Goal: Find specific page/section: Find specific page/section

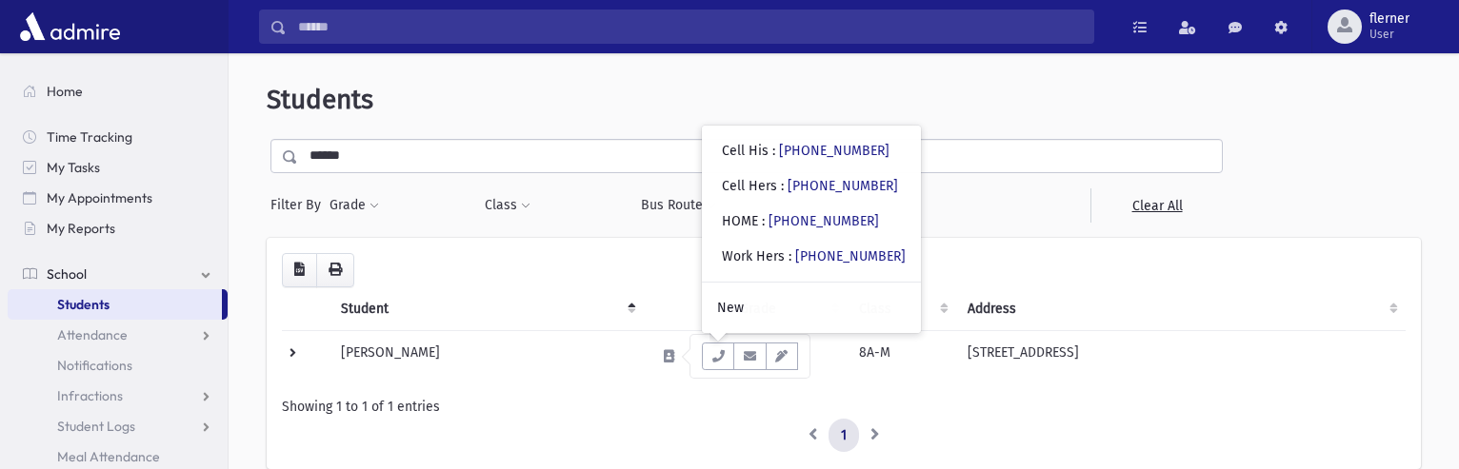
scroll to position [119, 0]
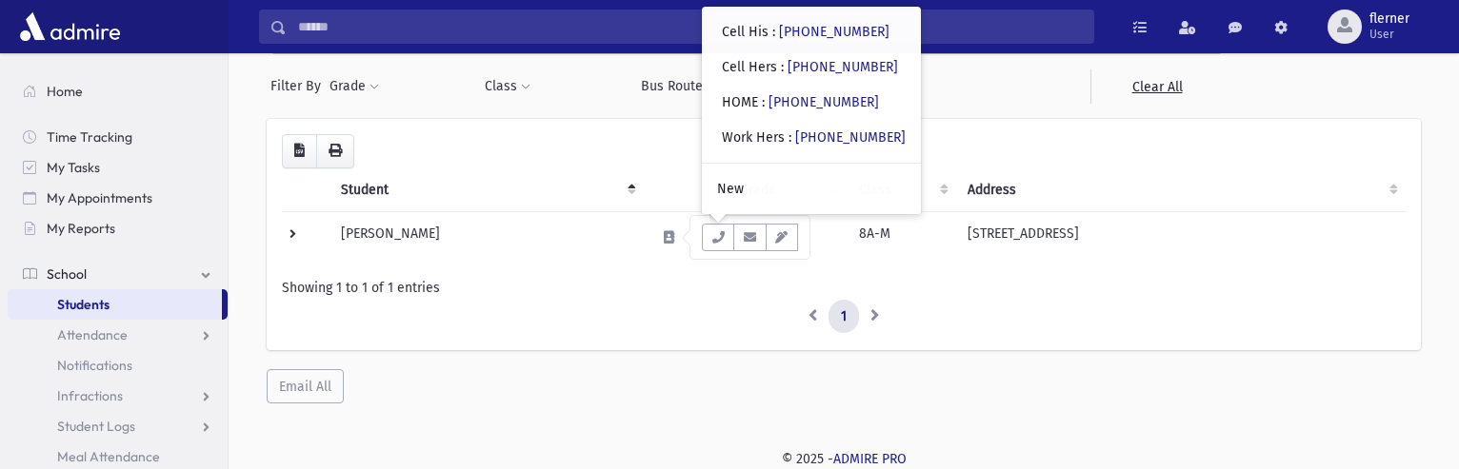
drag, startPoint x: 128, startPoint y: 315, endPoint x: 138, endPoint y: 303, distance: 16.2
click at [128, 315] on link "Students" at bounding box center [115, 305] width 214 height 30
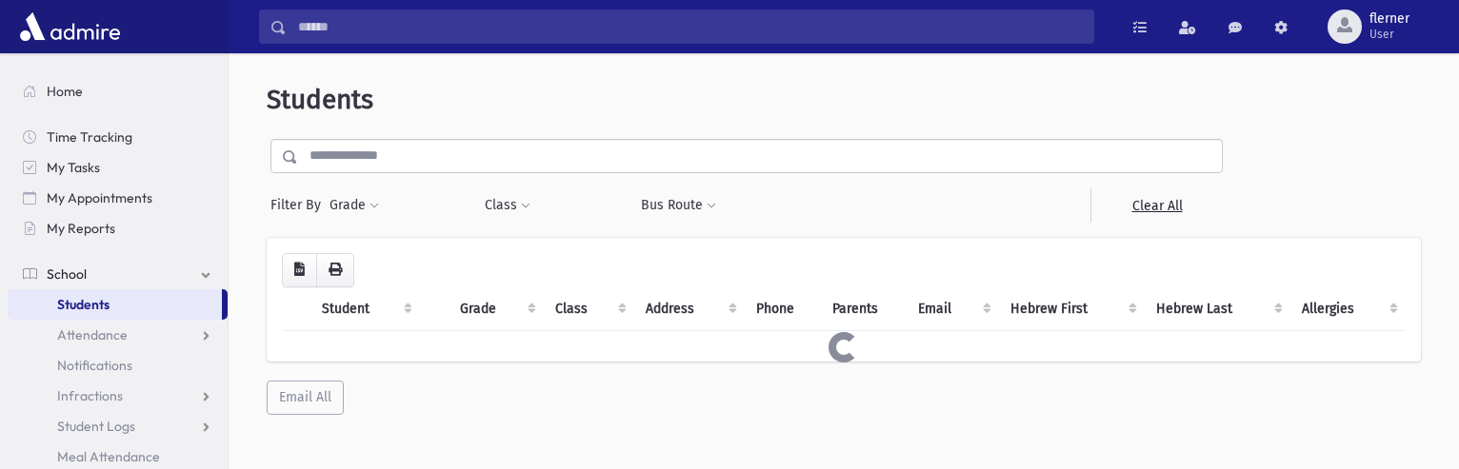
click at [423, 158] on input "text" at bounding box center [760, 156] width 924 height 34
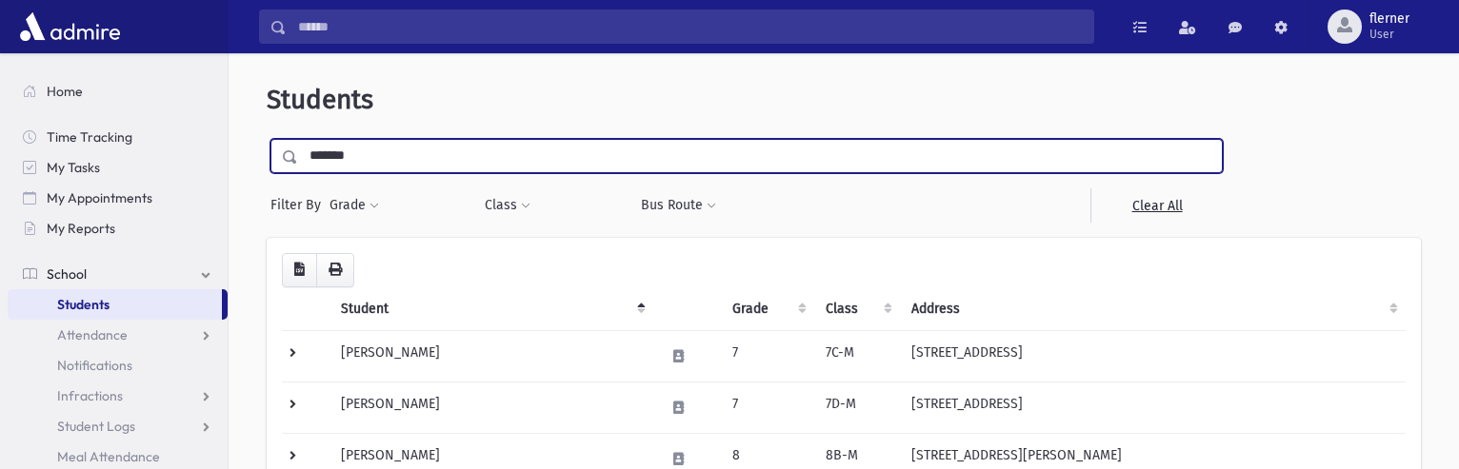
type input "*******"
click at [267, 139] on input "submit" at bounding box center [293, 152] width 53 height 26
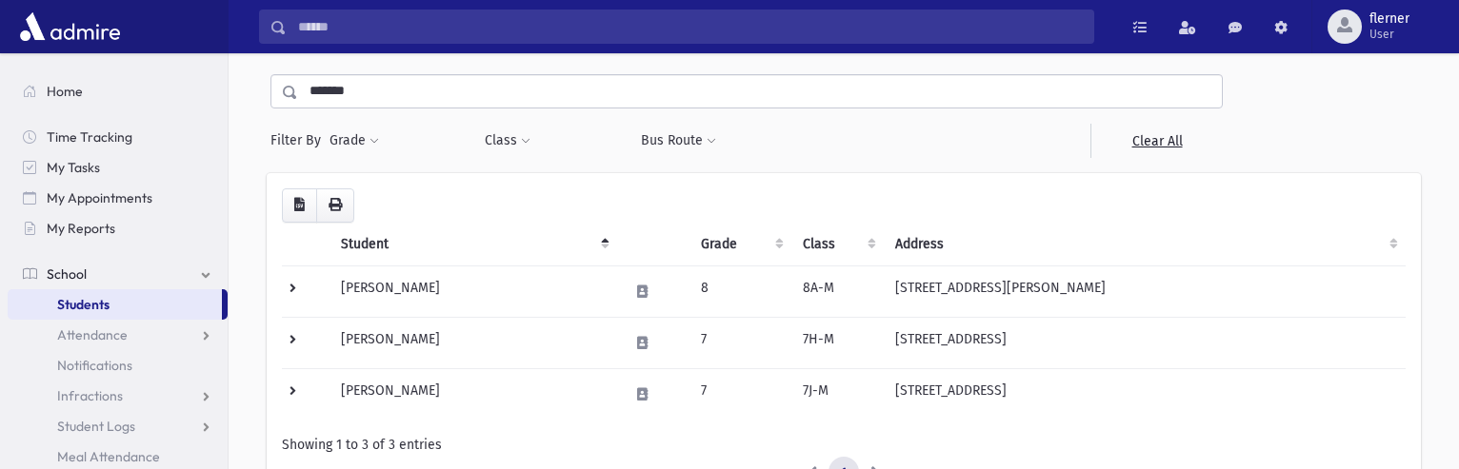
scroll to position [190, 0]
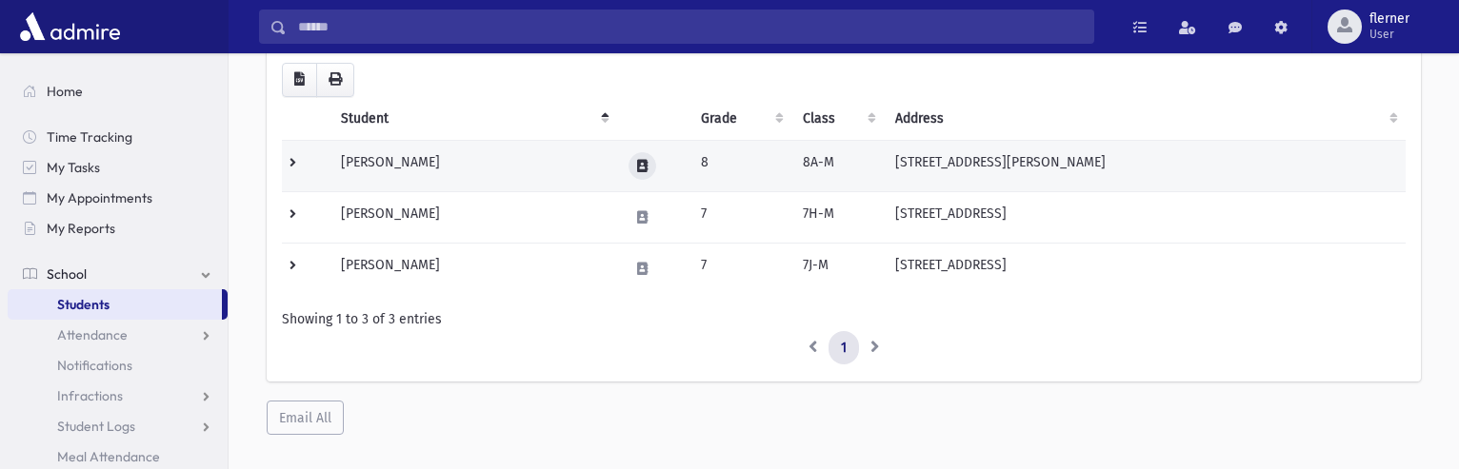
click at [638, 168] on icon at bounding box center [642, 166] width 10 height 12
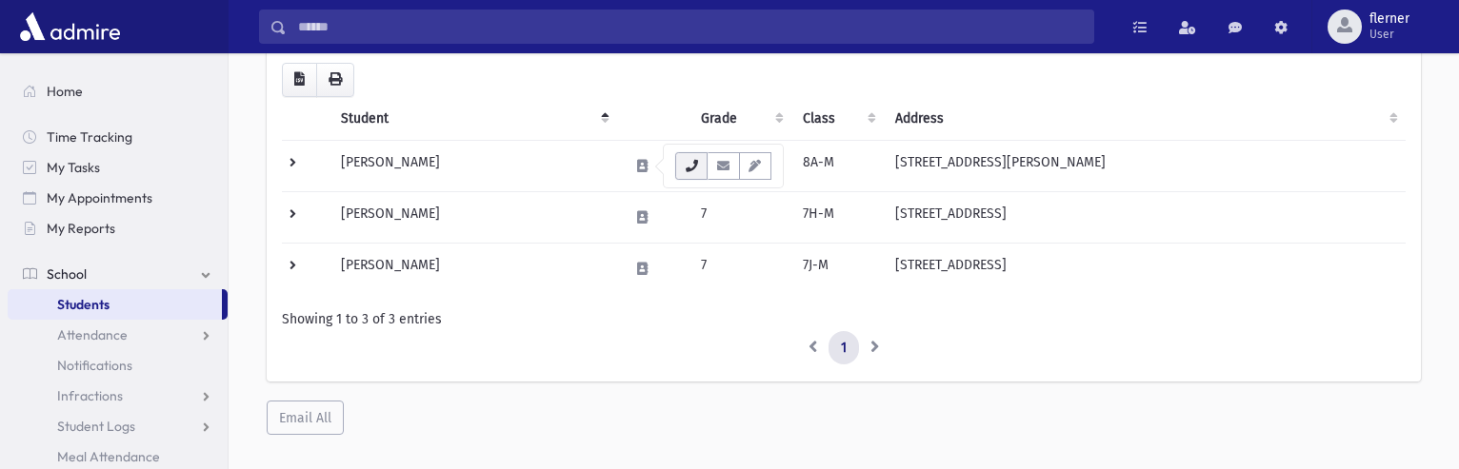
click at [685, 169] on icon "button" at bounding box center [691, 166] width 15 height 12
